Goal: Check status: Check status

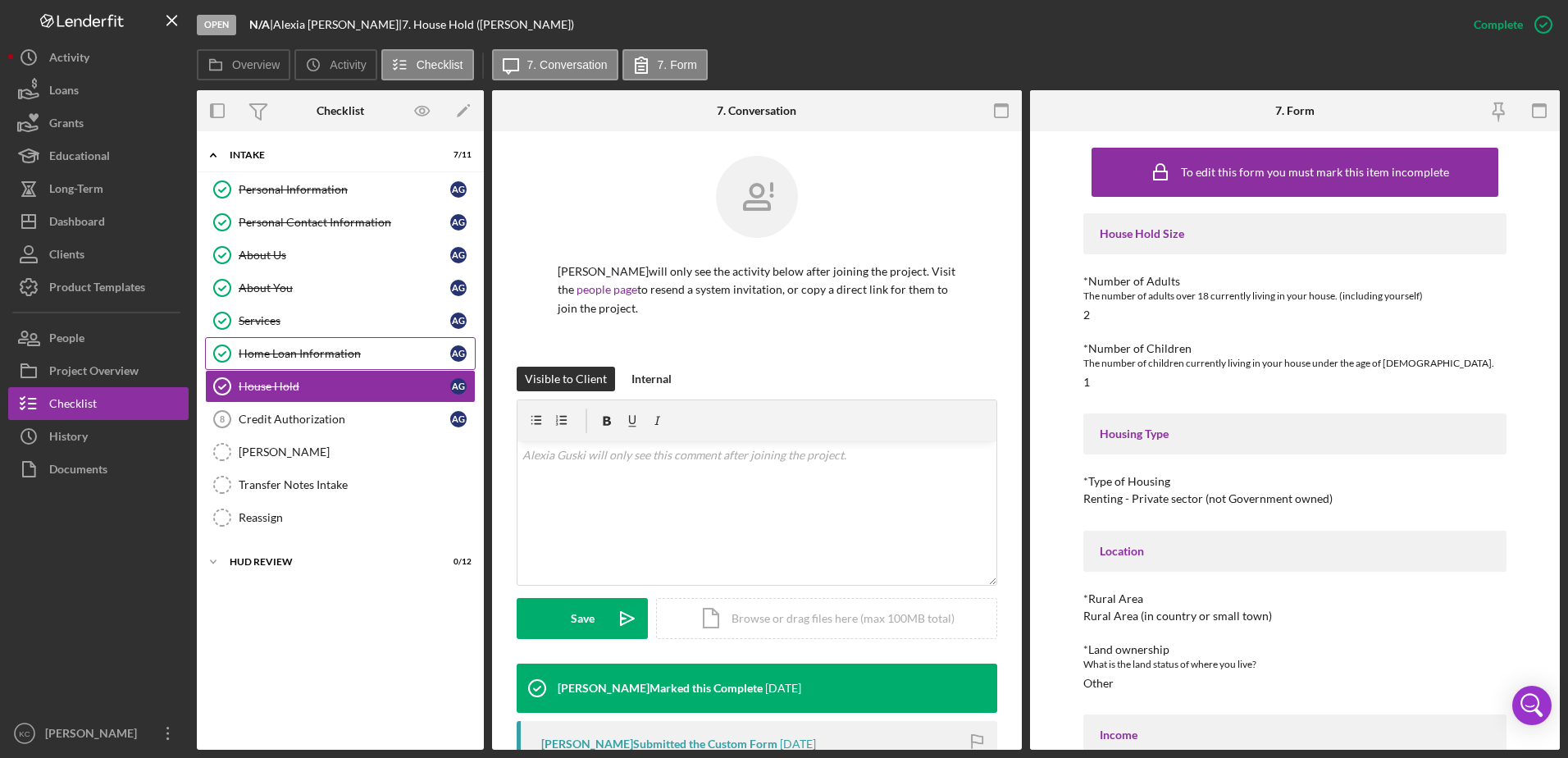
click at [344, 354] on div "Home Loan Information" at bounding box center [344, 354] width 212 height 13
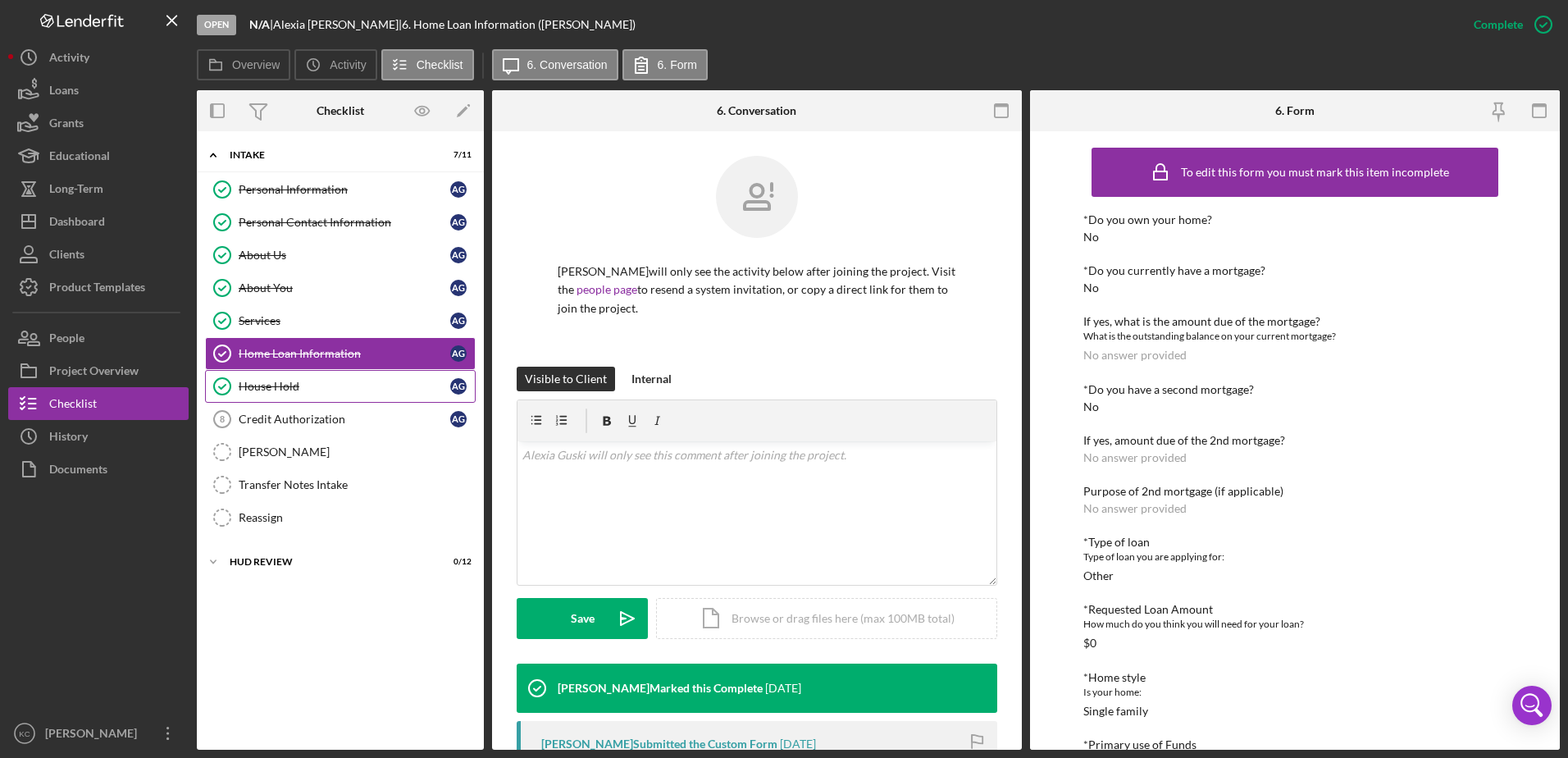
click at [348, 389] on div "House Hold" at bounding box center [344, 387] width 212 height 13
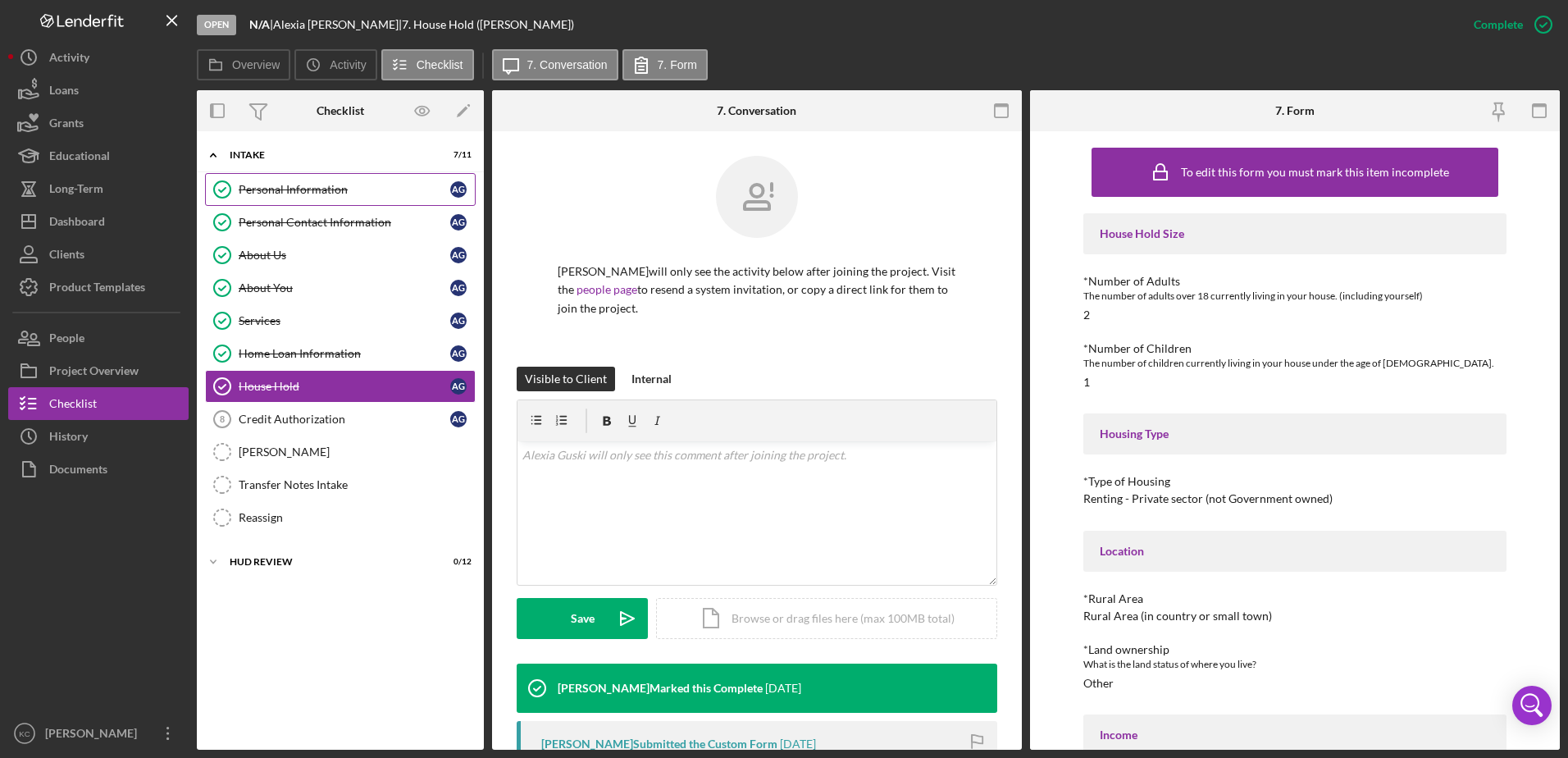
click at [354, 195] on div "Personal Information" at bounding box center [344, 190] width 212 height 13
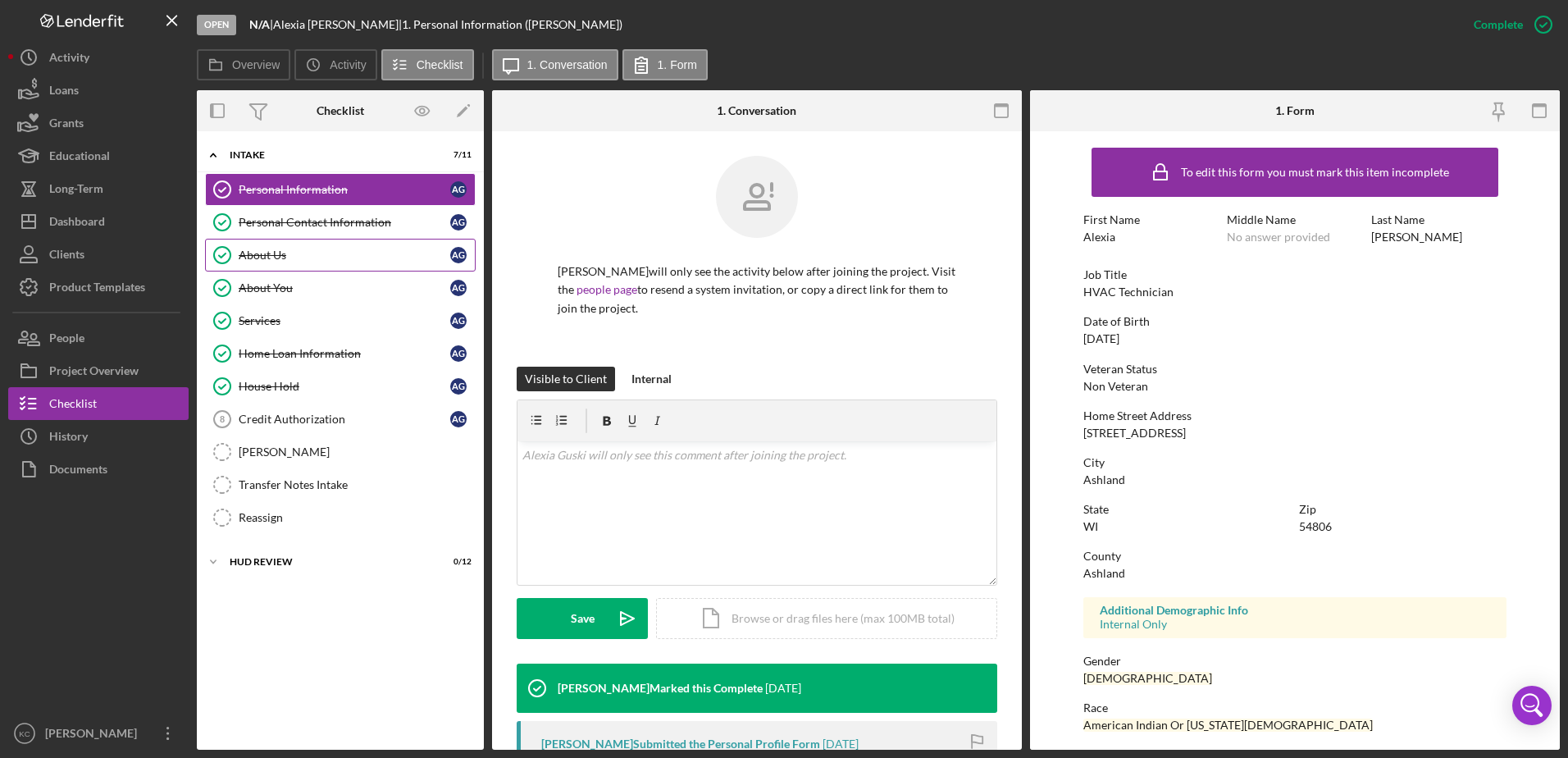
click at [292, 258] on div "About Us" at bounding box center [344, 255] width 212 height 13
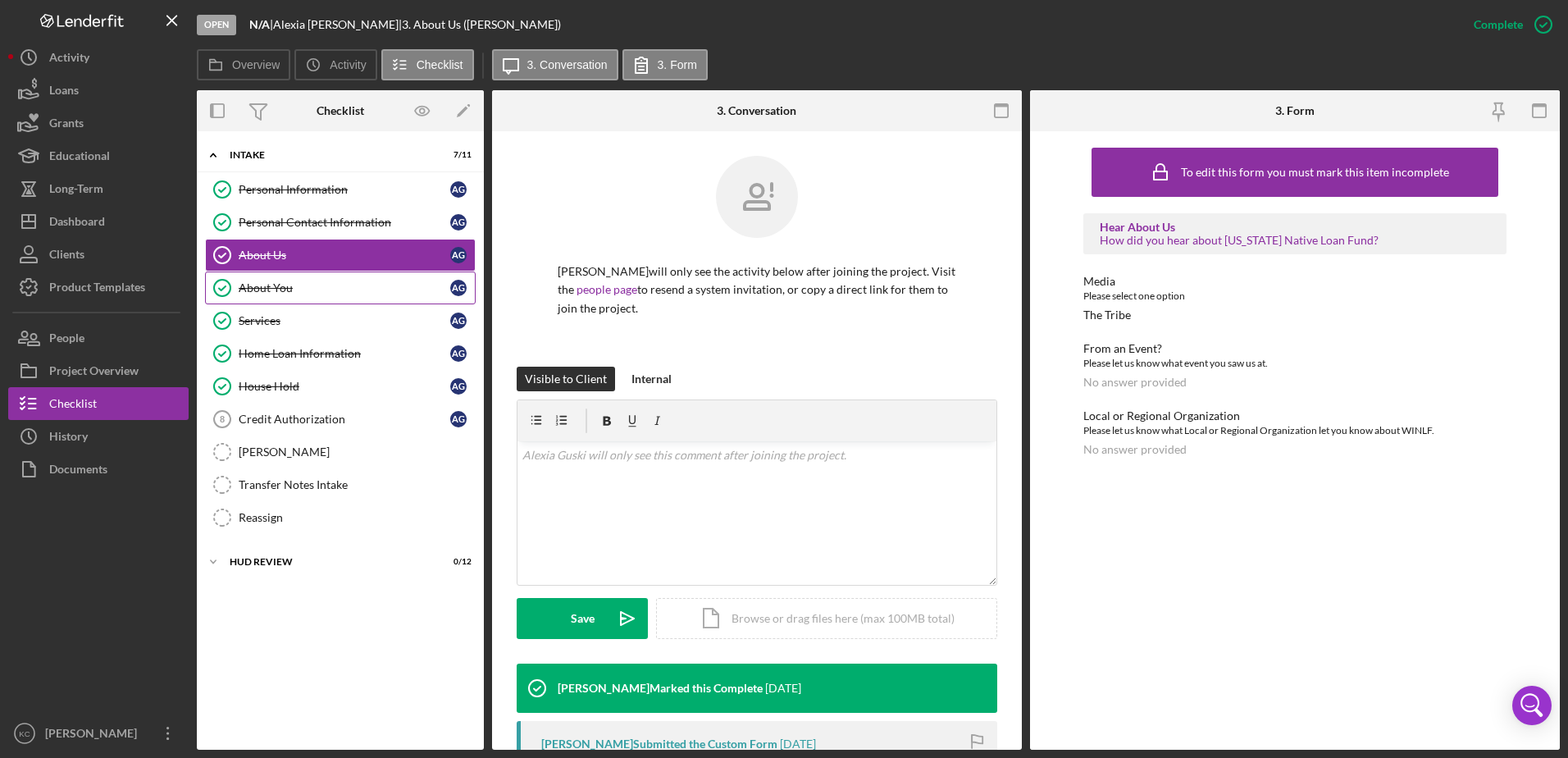
click at [363, 287] on div "About You" at bounding box center [344, 288] width 212 height 13
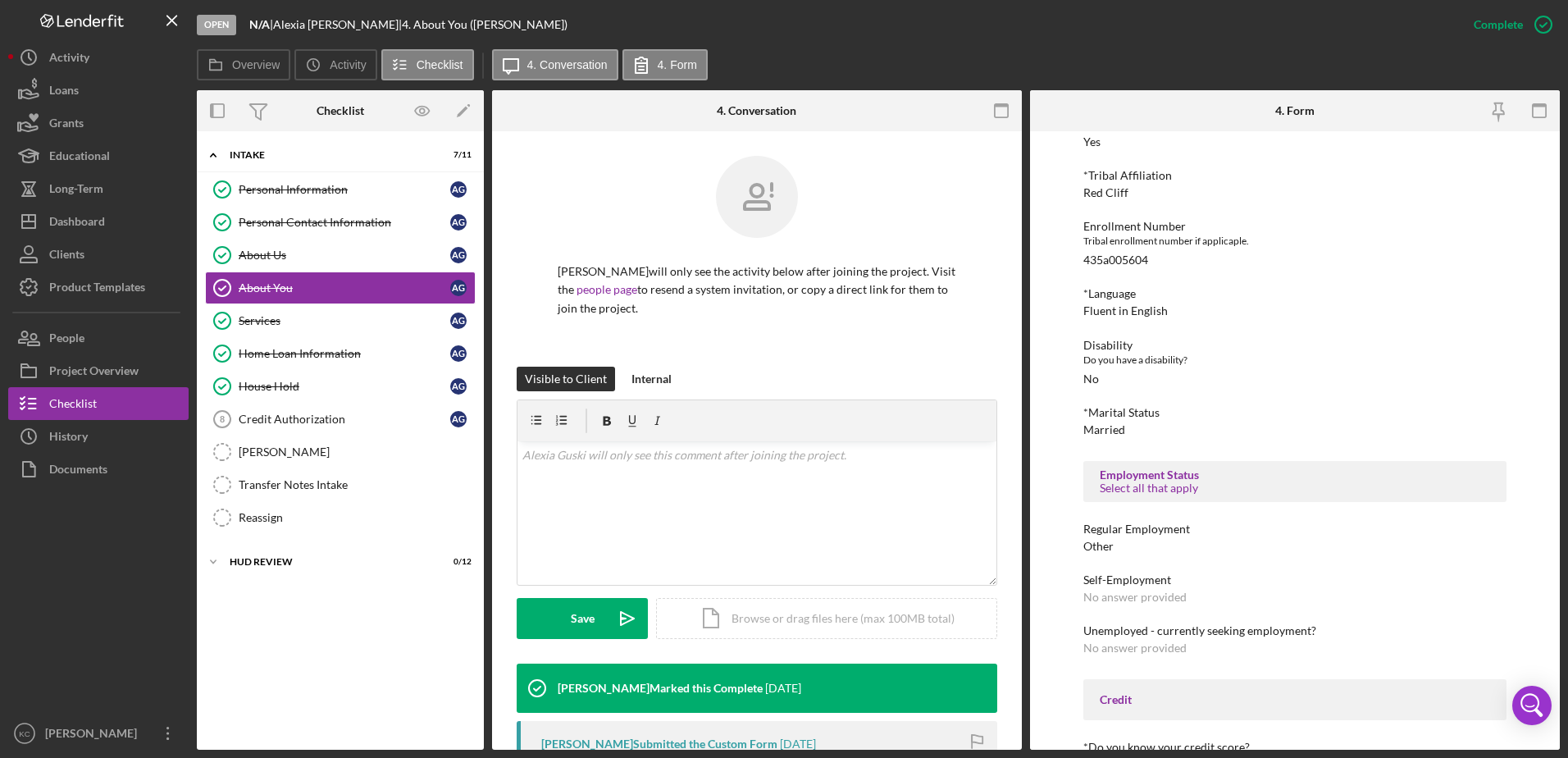
scroll to position [410, 0]
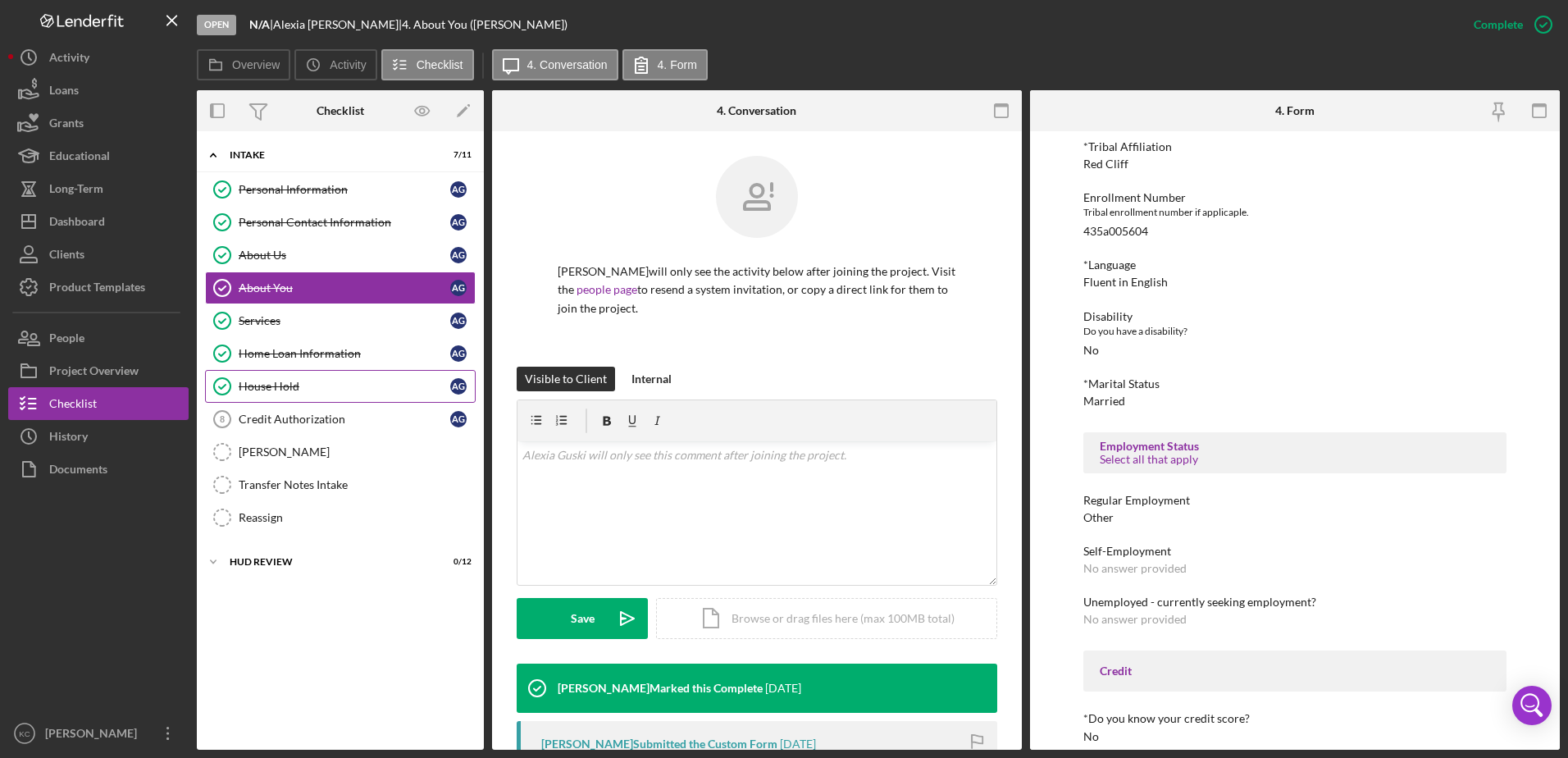
click at [339, 385] on div "House Hold" at bounding box center [344, 387] width 212 height 13
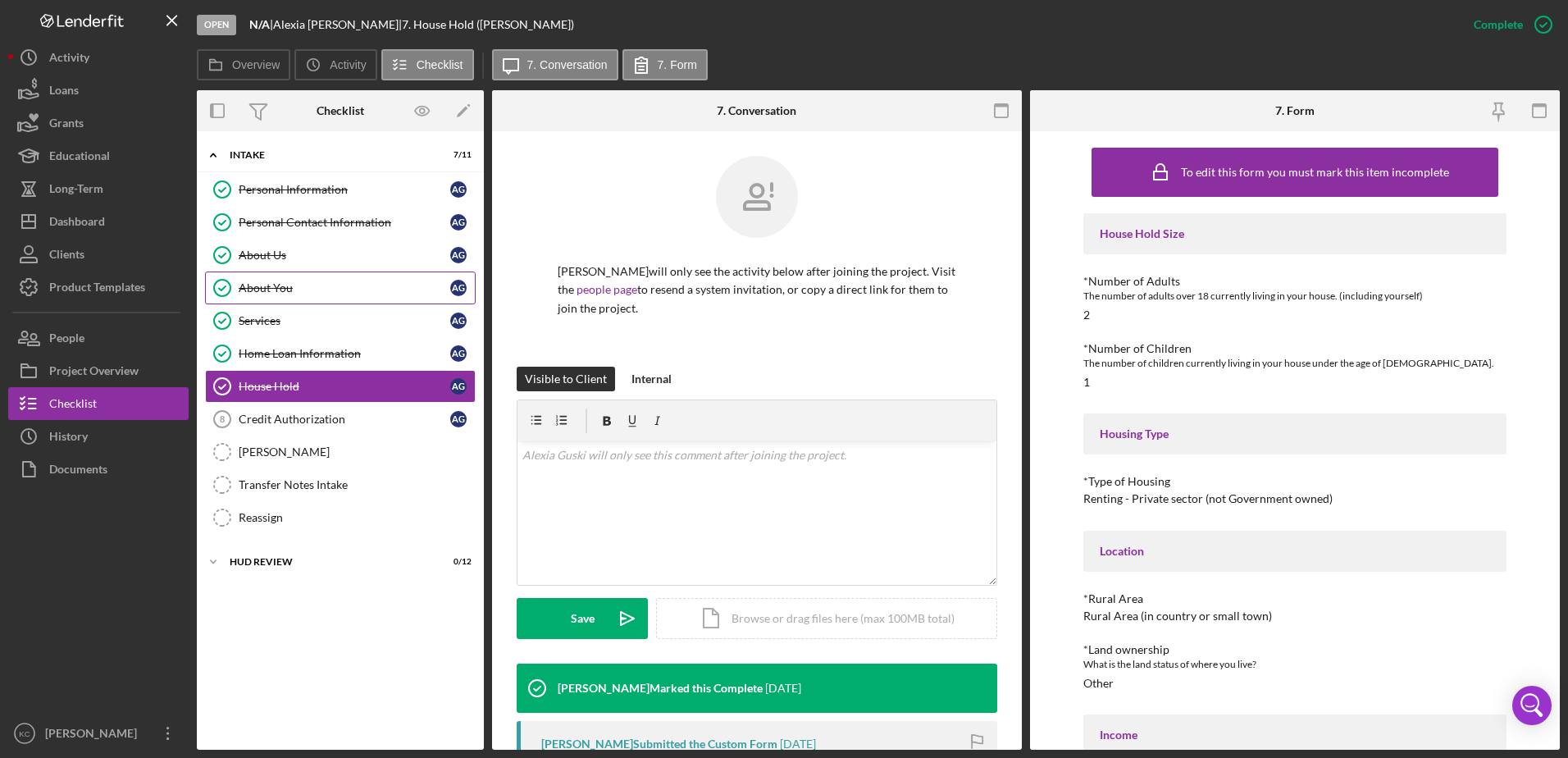
click at [307, 292] on div "About You" at bounding box center [344, 288] width 212 height 13
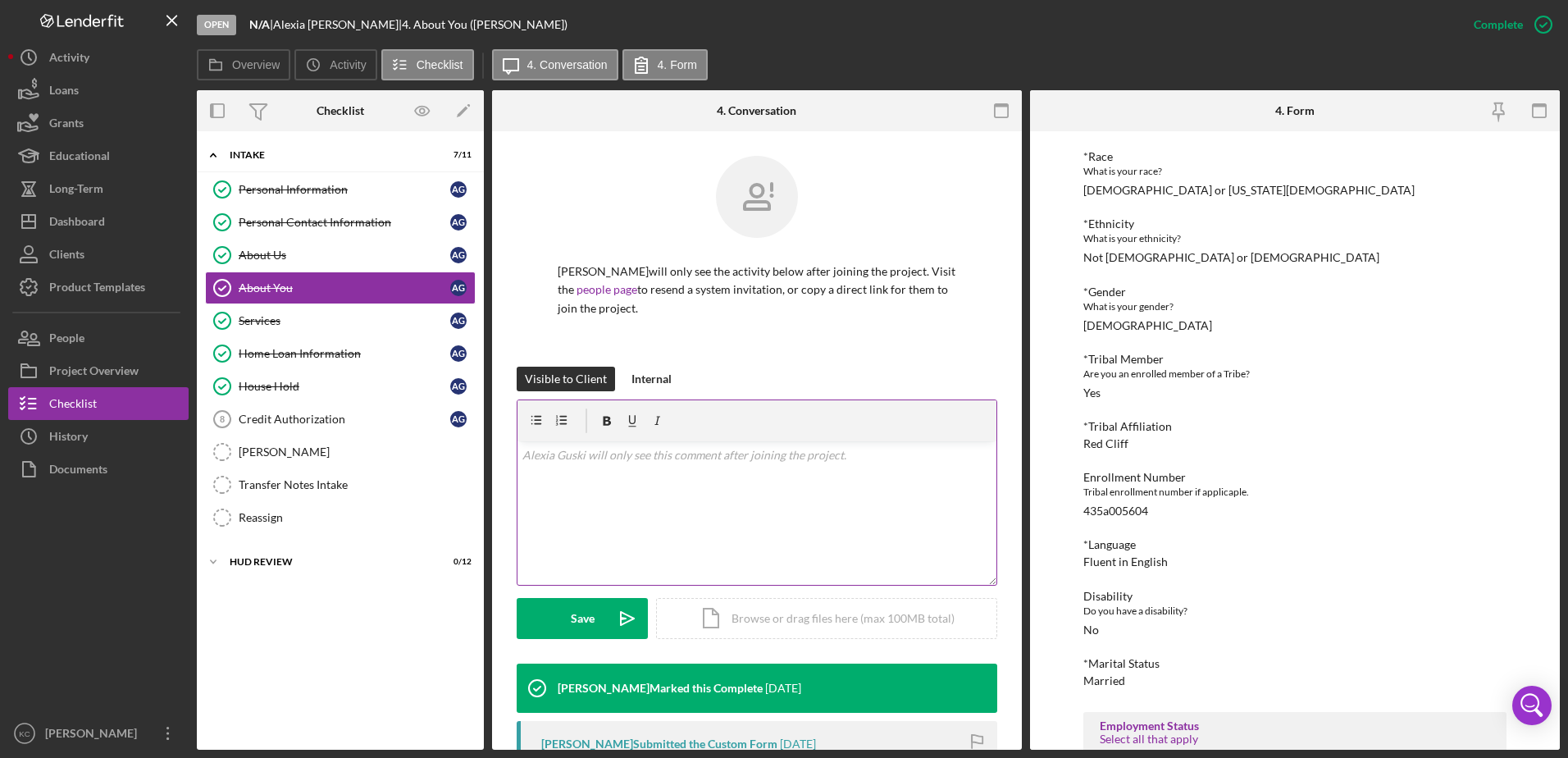
scroll to position [104, 0]
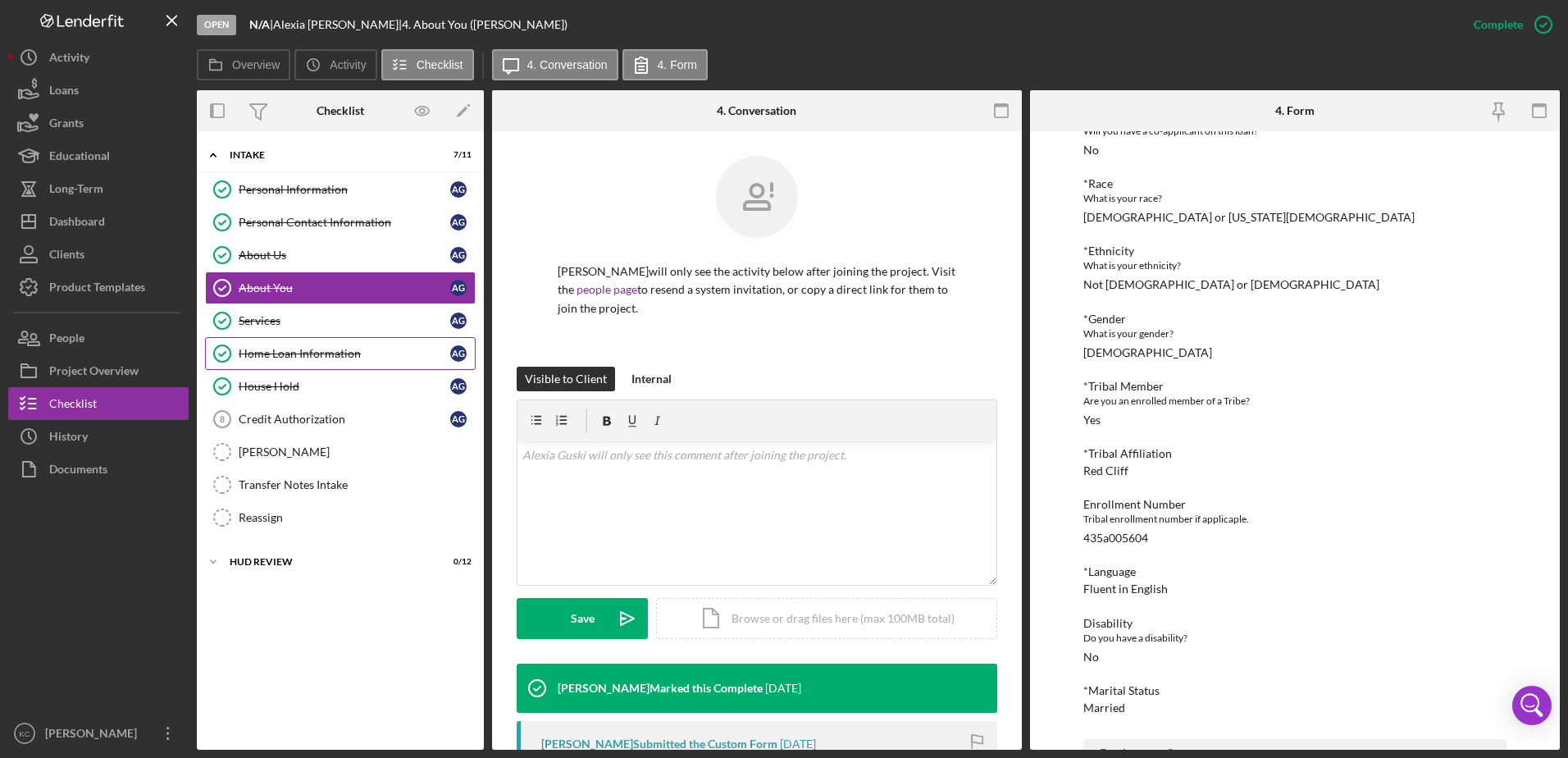
click at [385, 349] on div "Home Loan Information" at bounding box center [344, 354] width 212 height 13
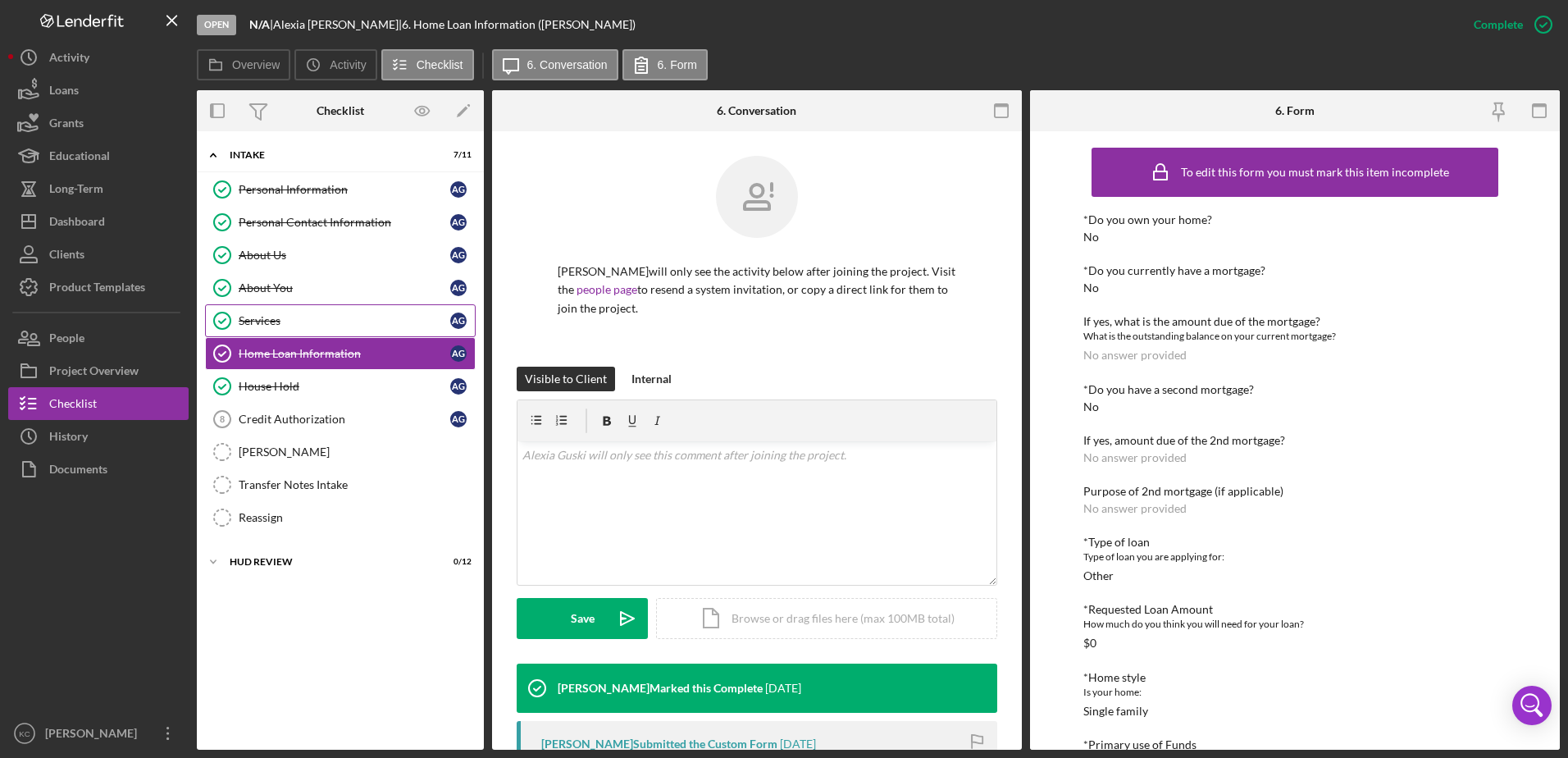
click at [373, 331] on link "Services Services A G" at bounding box center [340, 321] width 271 height 33
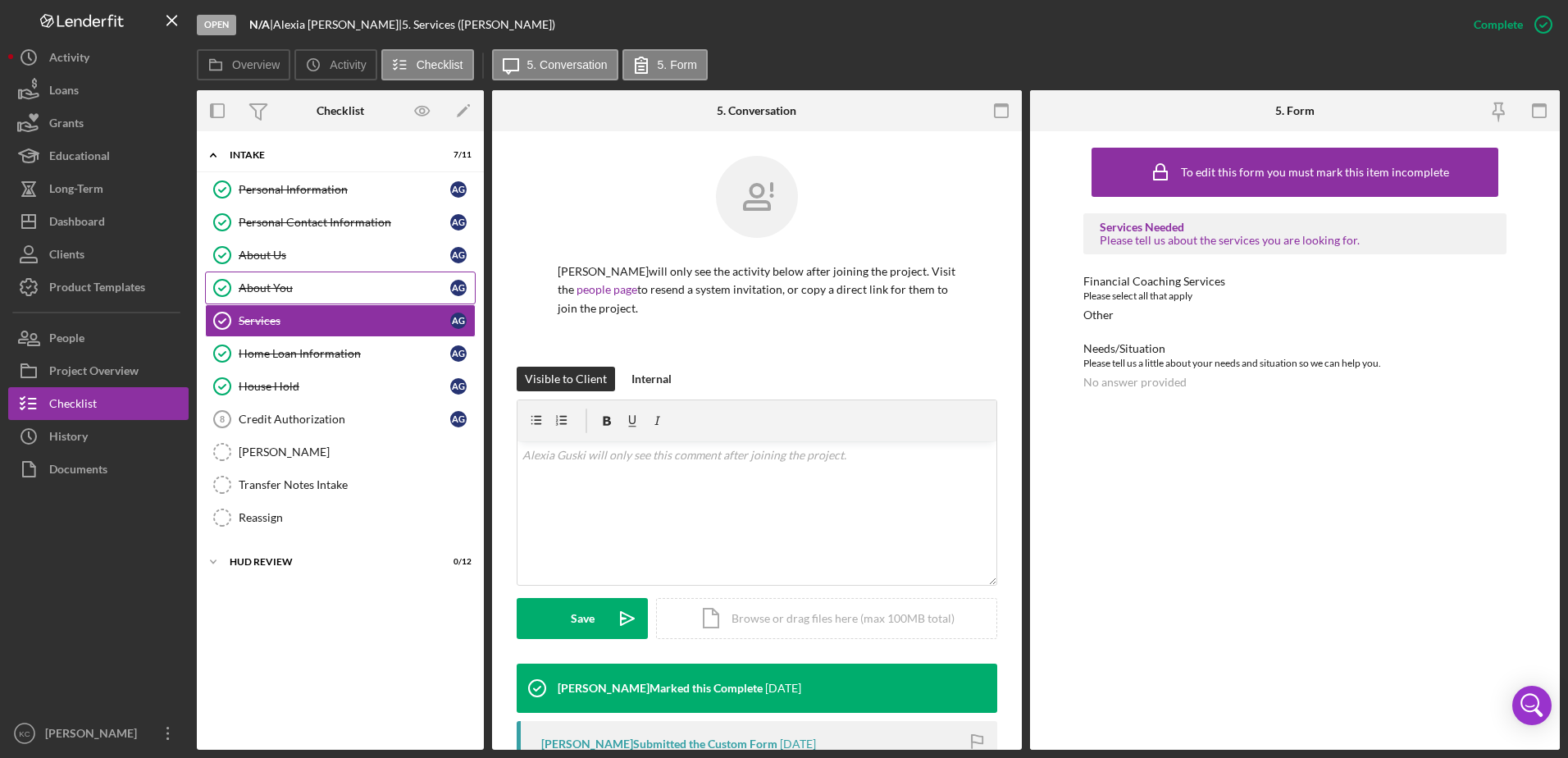
click at [309, 298] on link "About You About You A G" at bounding box center [340, 288] width 271 height 33
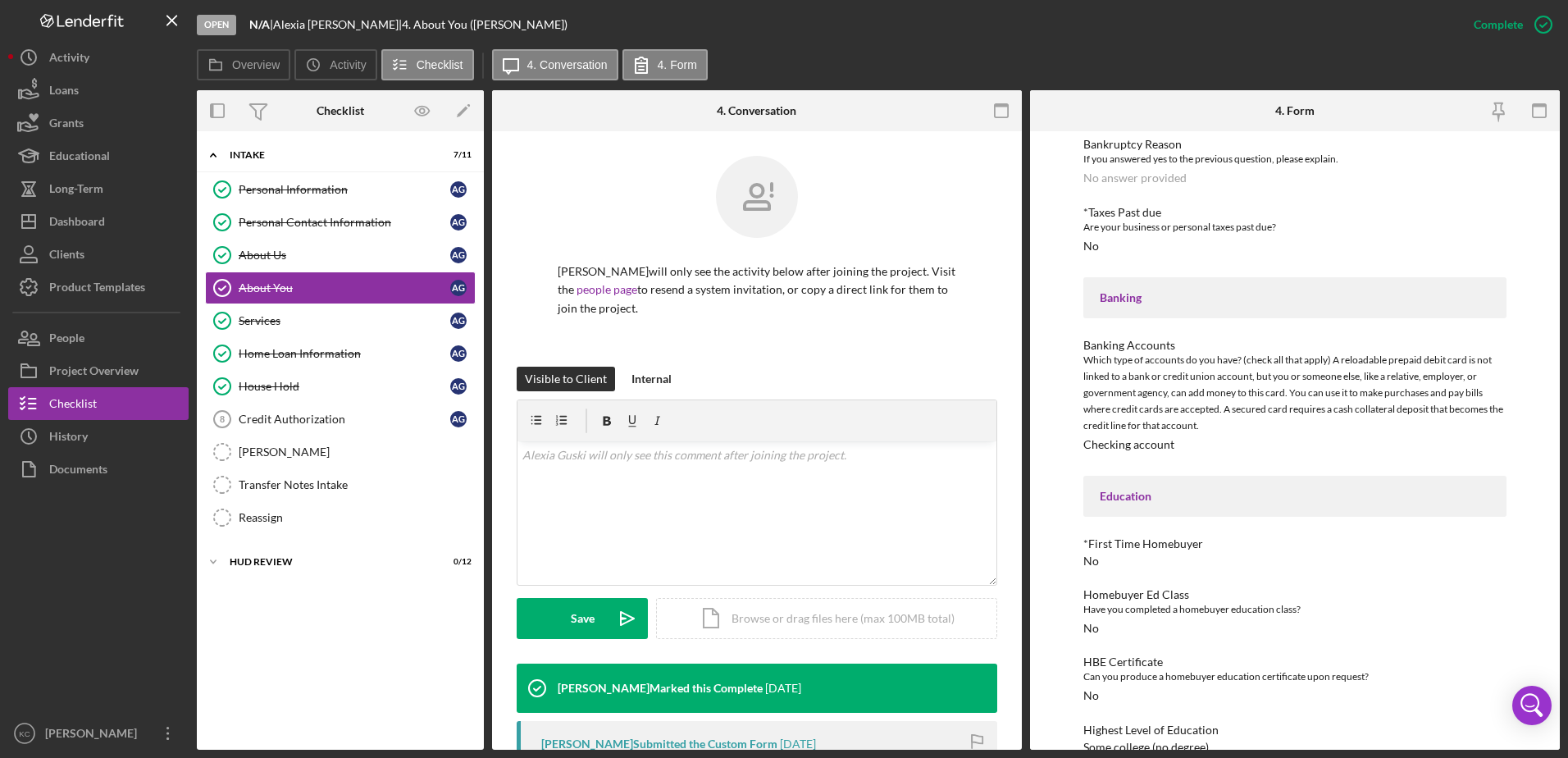
scroll to position [1334, 0]
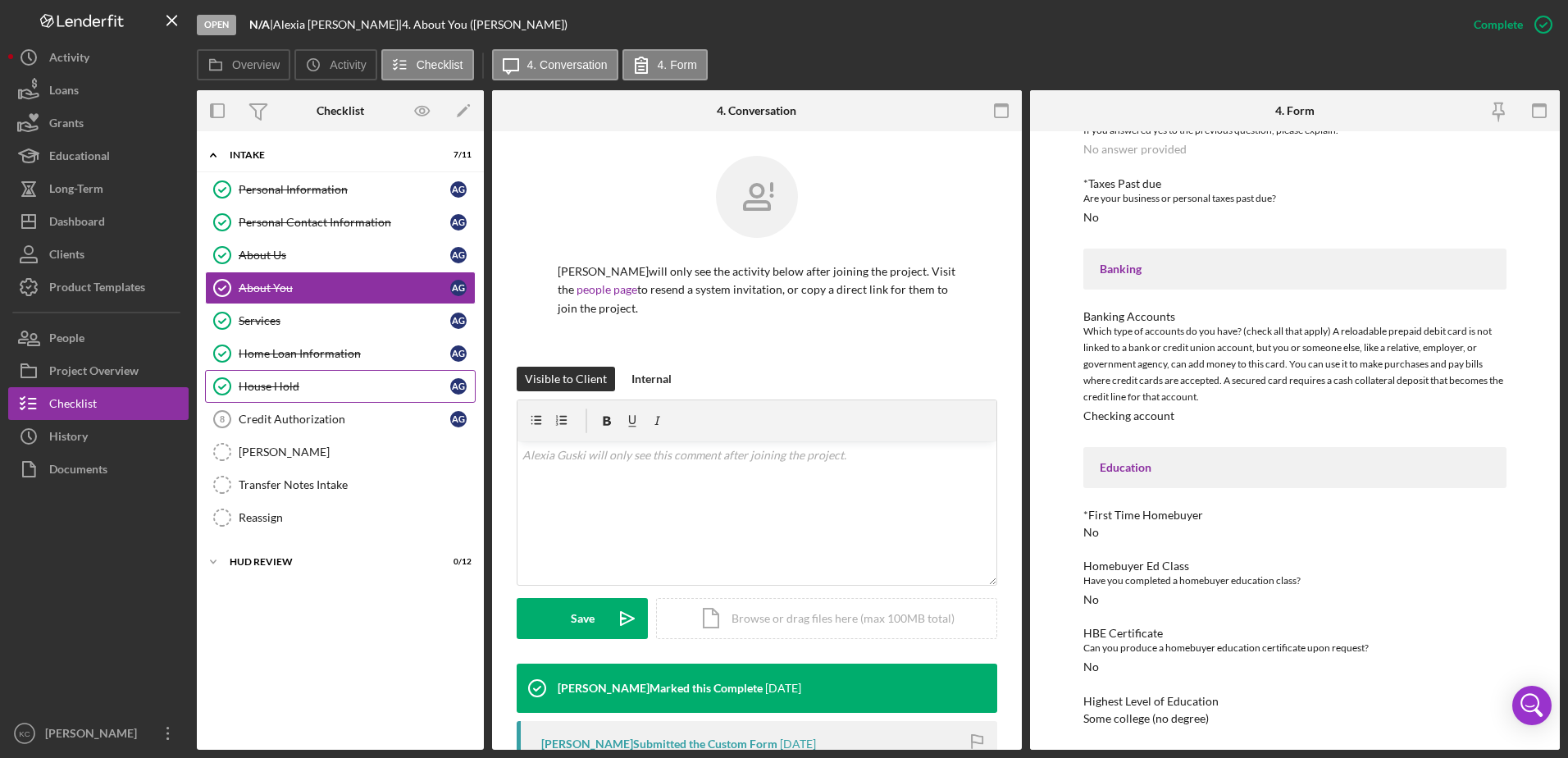
drag, startPoint x: 324, startPoint y: 396, endPoint x: 361, endPoint y: 396, distance: 37.0
click at [324, 396] on link "House Hold House Hold A G" at bounding box center [340, 387] width 271 height 33
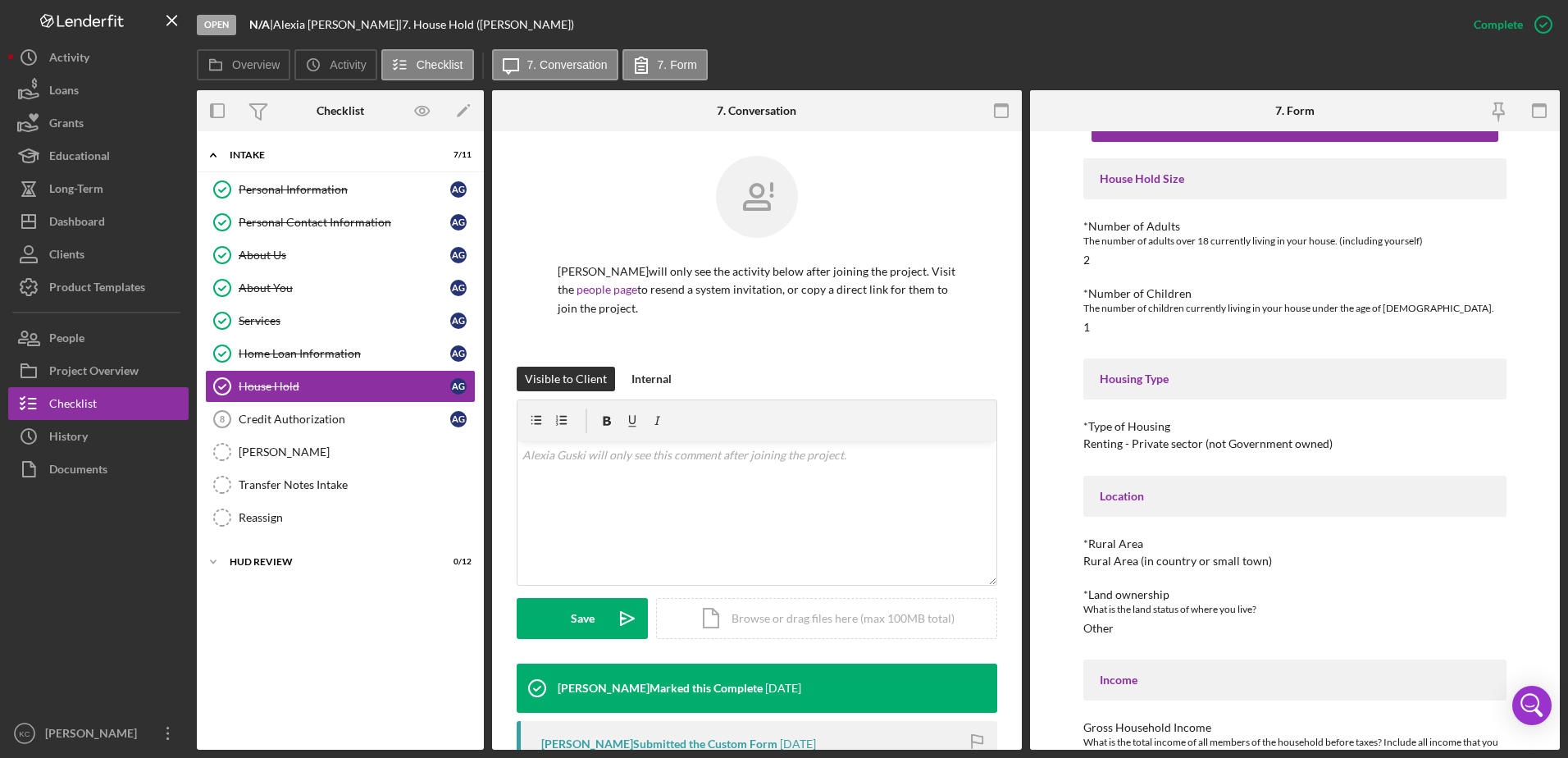
scroll to position [114, 0]
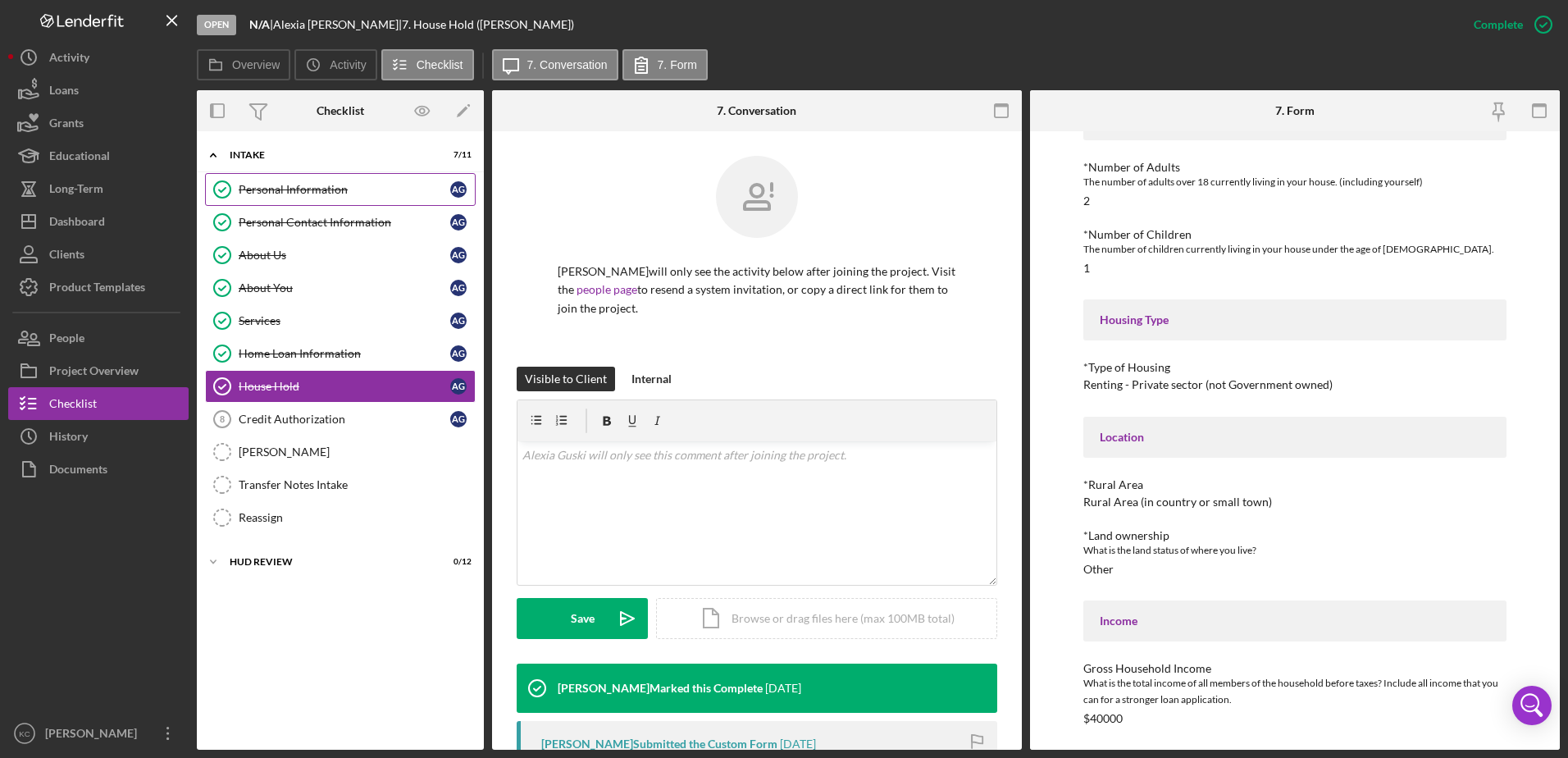
click at [357, 191] on div "Personal Information" at bounding box center [344, 190] width 212 height 13
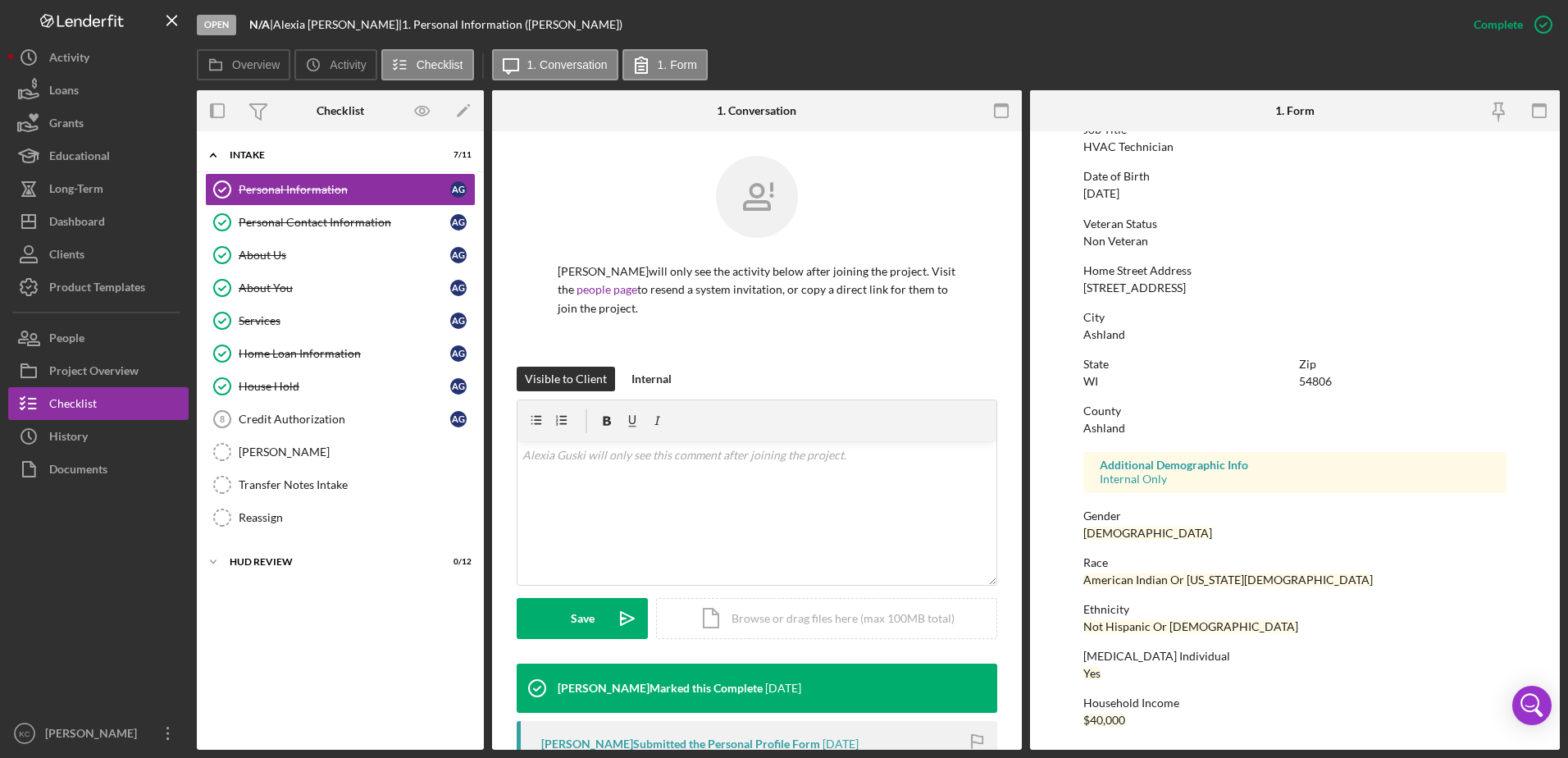
scroll to position [147, 0]
click at [364, 234] on link "Personal Contact Information Personal Contact Information A G" at bounding box center [340, 223] width 271 height 33
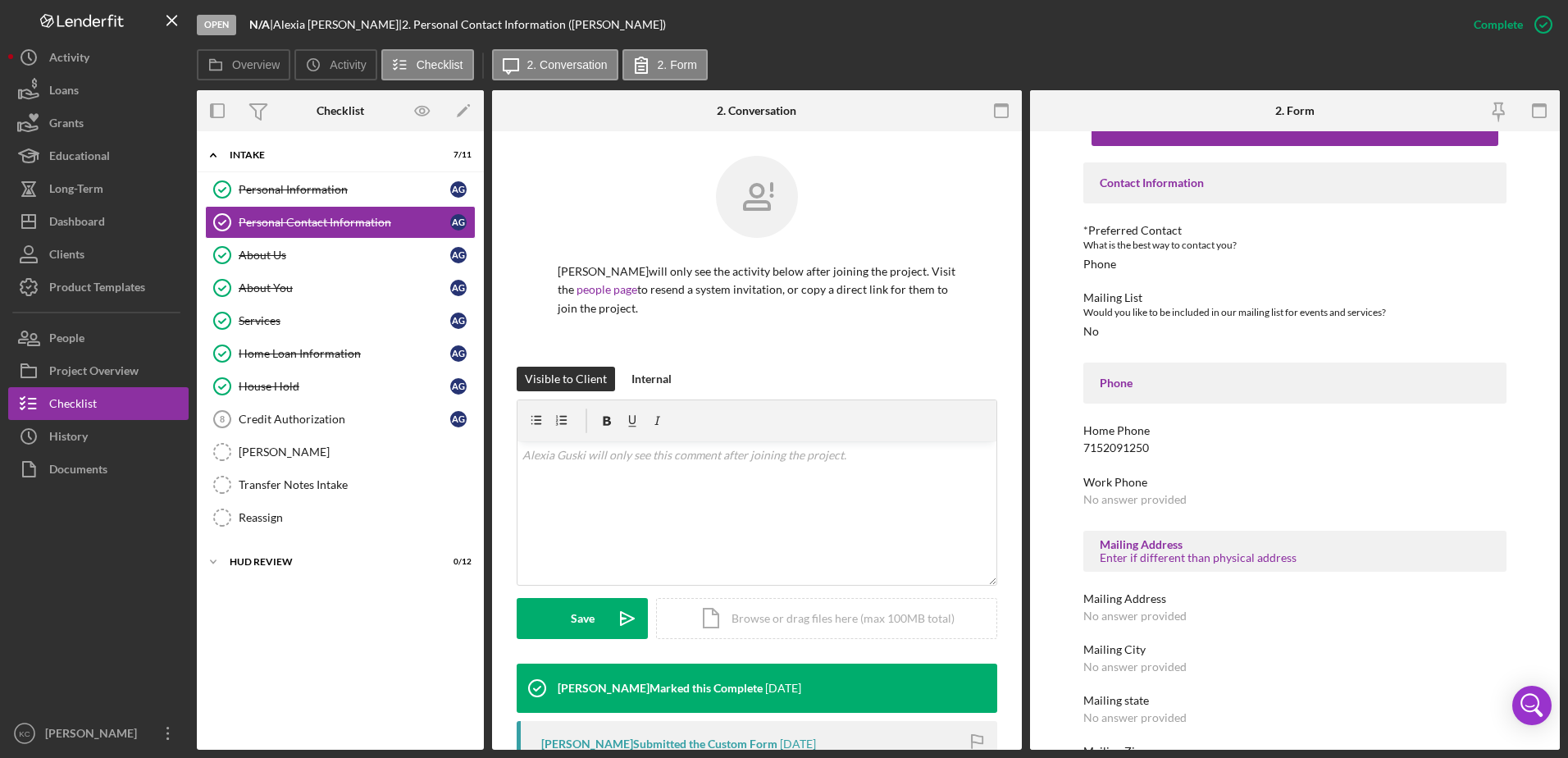
scroll to position [102, 0]
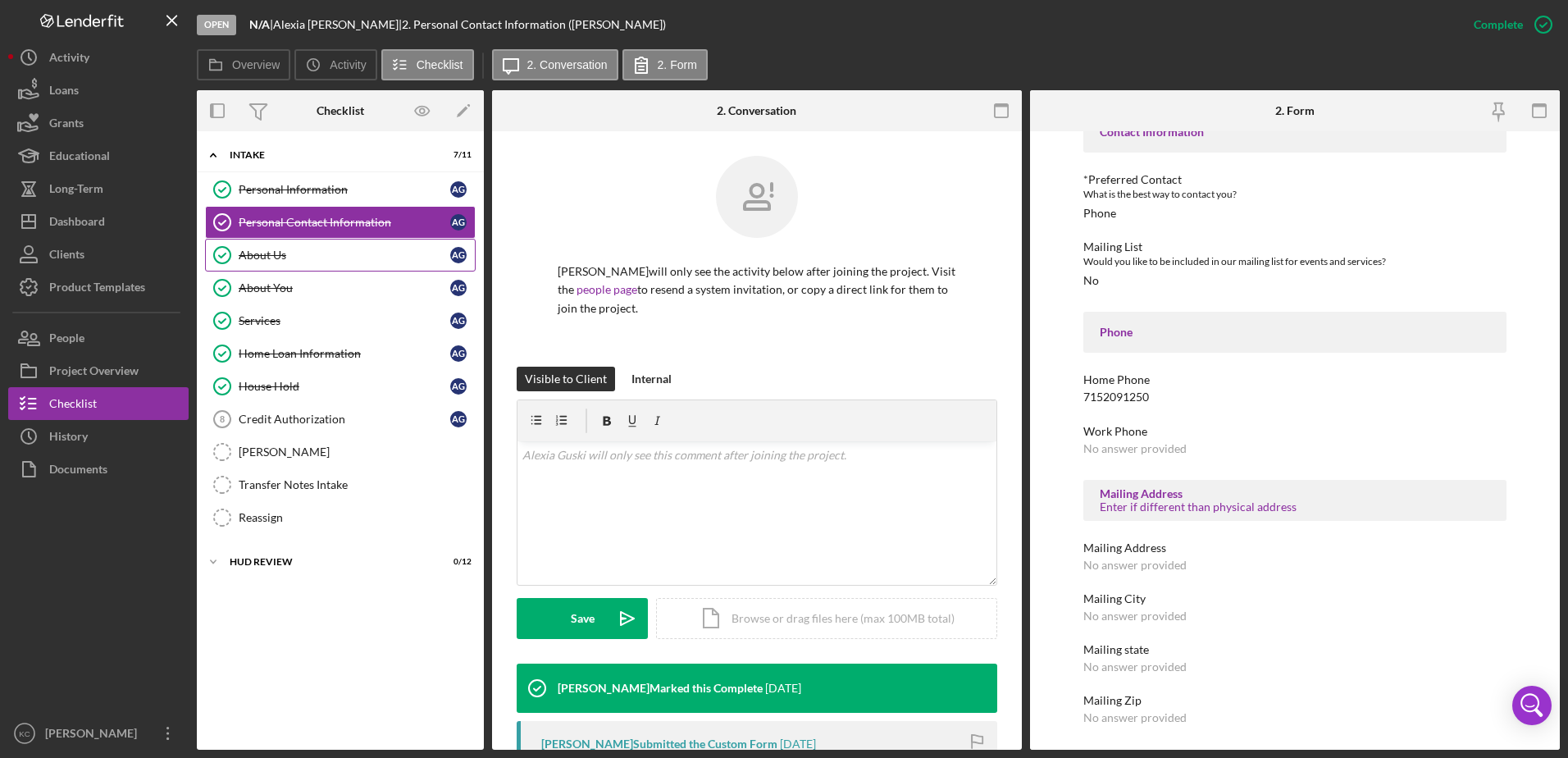
click at [343, 260] on div "About Us" at bounding box center [344, 255] width 212 height 13
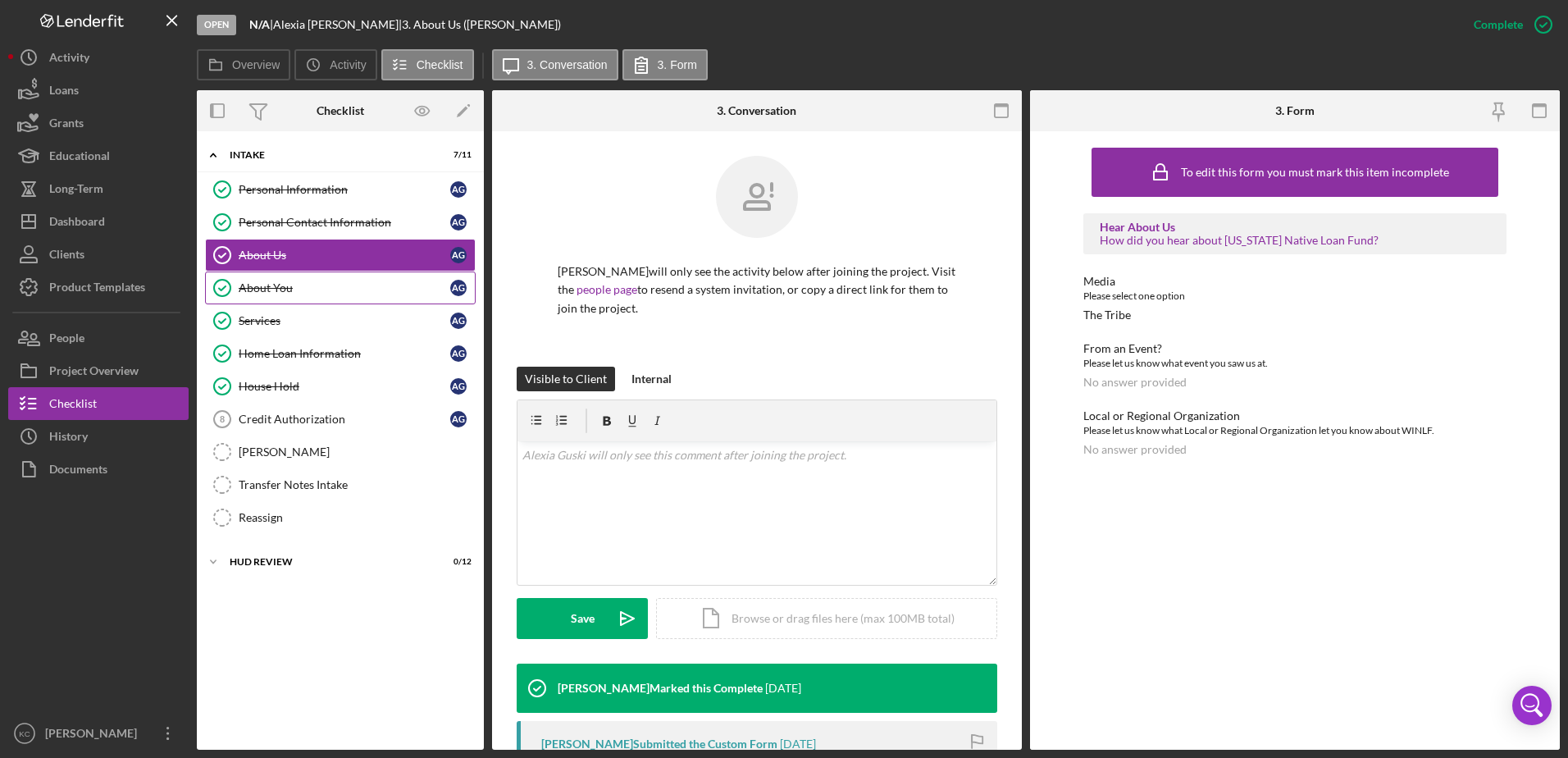
click at [307, 296] on link "About You About You A G" at bounding box center [340, 288] width 271 height 33
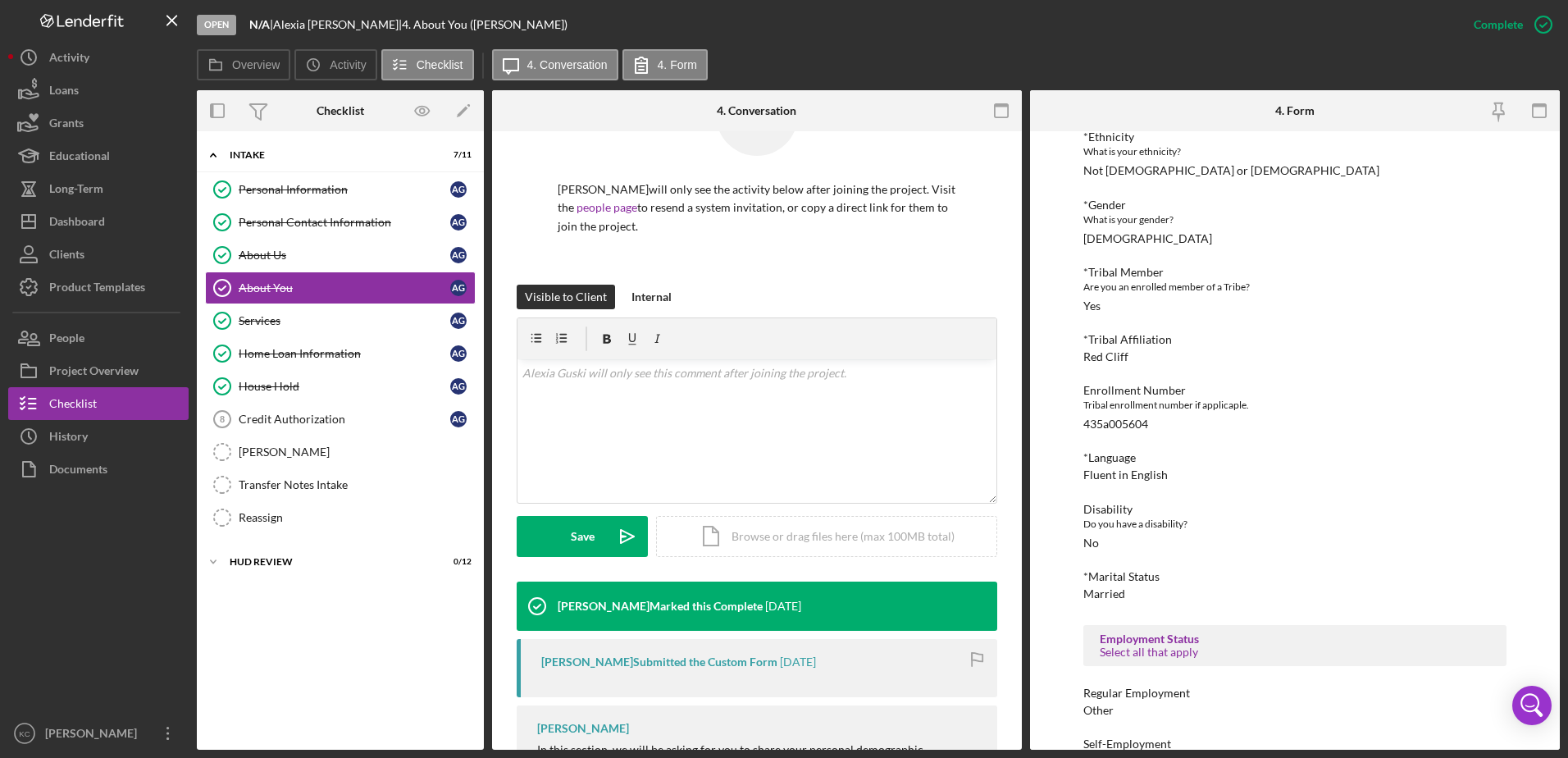
scroll to position [410, 0]
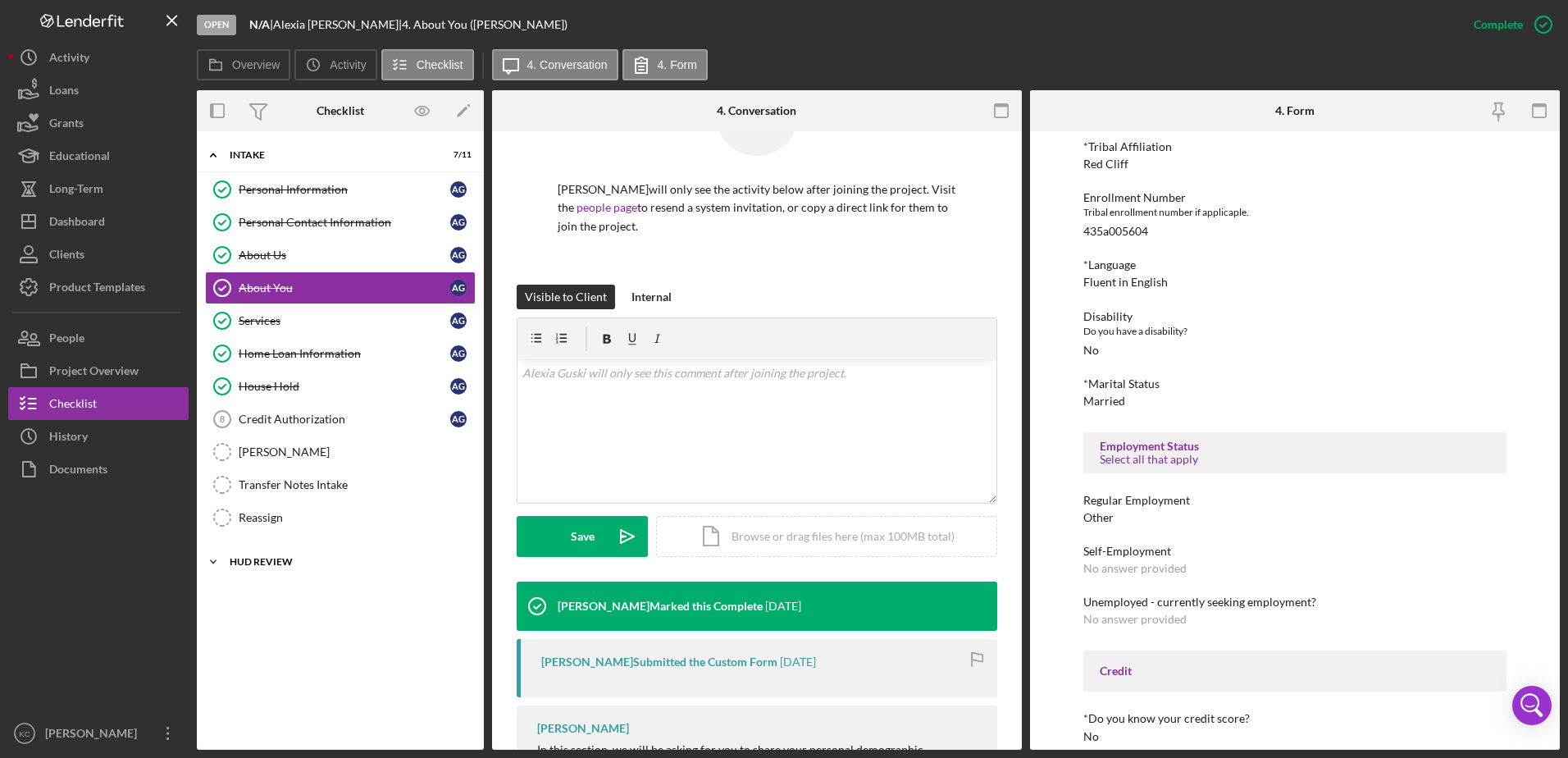
click at [311, 564] on div "HUD Review" at bounding box center [346, 562] width 233 height 10
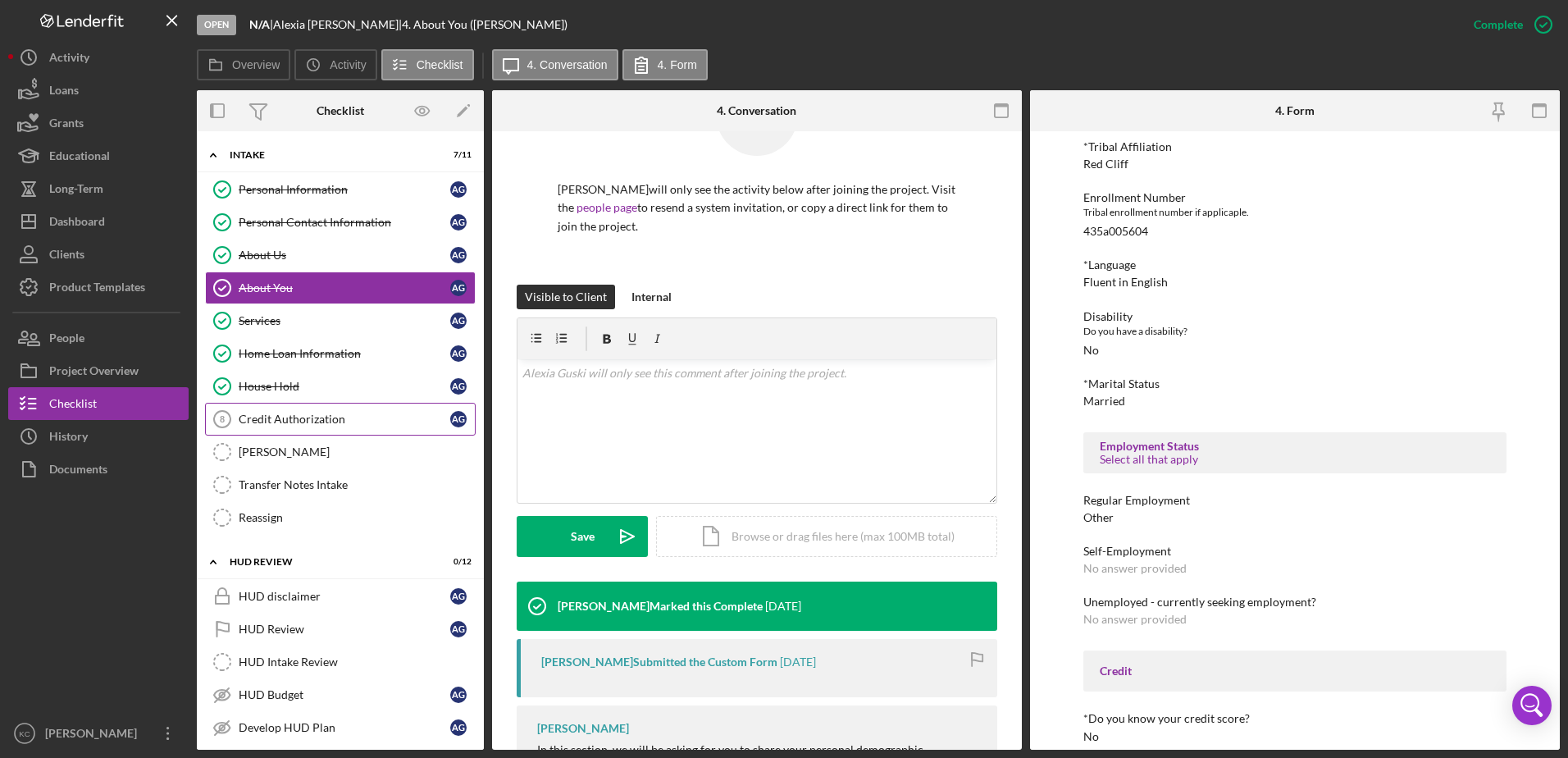
click at [267, 414] on div "Credit Authorization" at bounding box center [344, 419] width 212 height 13
